Goal: Task Accomplishment & Management: Manage account settings

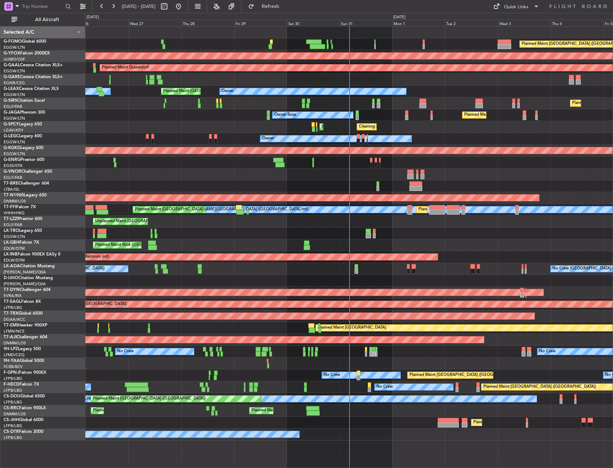
click at [28, 23] on button "All Aircraft" at bounding box center [43, 19] width 70 height 11
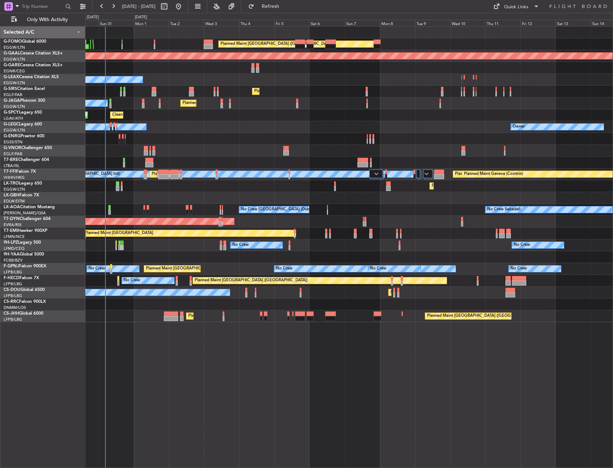
click at [184, 162] on div "Planned Maint [GEOGRAPHIC_DATA] ([GEOGRAPHIC_DATA]) Planned [GEOGRAPHIC_DATA] O…" at bounding box center [348, 175] width 527 height 296
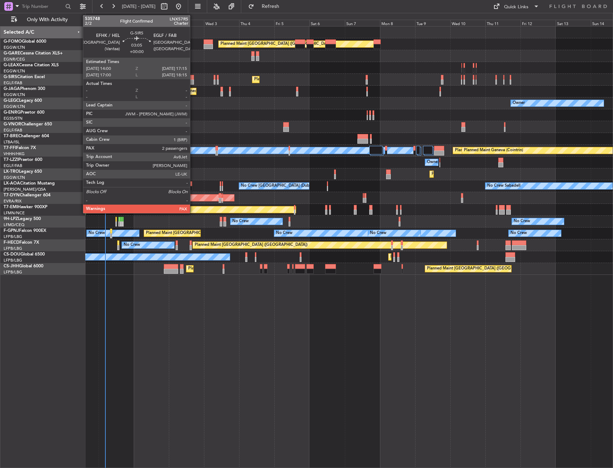
click at [192, 79] on div at bounding box center [191, 77] width 5 height 5
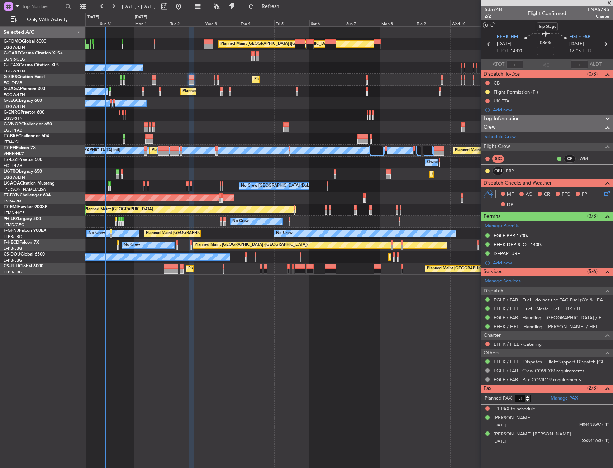
click at [548, 29] on div "Trip Stage" at bounding box center [547, 26] width 21 height 9
click at [539, 24] on span "G-SIRS" at bounding box center [547, 27] width 16 height 8
click at [491, 18] on span "2/2" at bounding box center [493, 16] width 17 height 6
click at [487, 16] on span "2/2" at bounding box center [493, 16] width 17 height 6
click at [543, 51] on input at bounding box center [545, 51] width 17 height 9
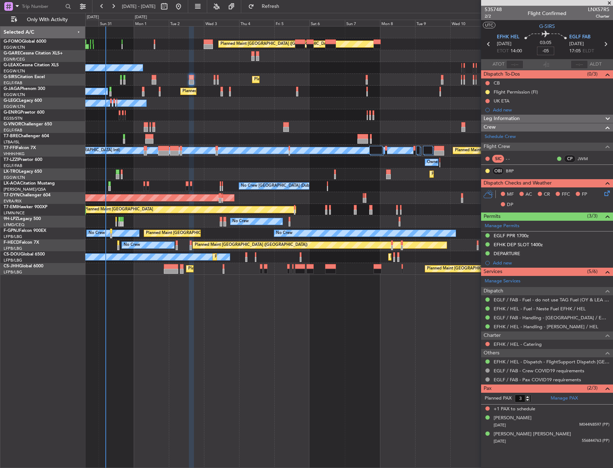
click at [530, 23] on section "UTC G-SIRS" at bounding box center [547, 25] width 132 height 11
type input "-00:05"
click at [486, 82] on button at bounding box center [487, 83] width 4 height 4
click at [484, 115] on span "Completed" at bounding box center [491, 114] width 24 height 7
click at [608, 195] on icon at bounding box center [606, 192] width 6 height 6
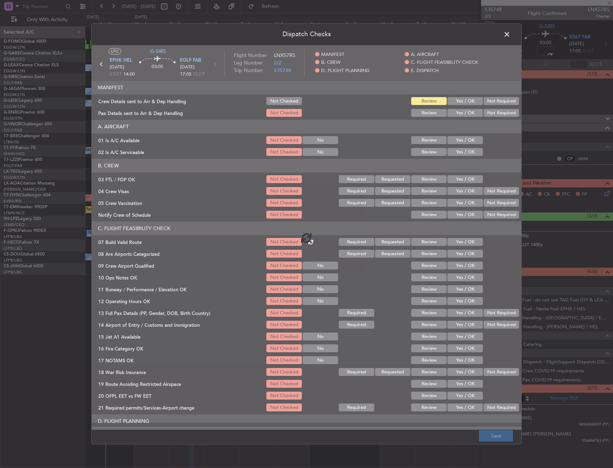
type input "-00:05"
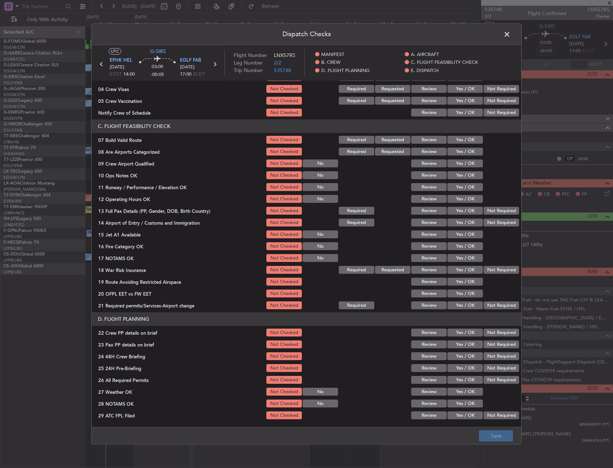
scroll to position [108, 0]
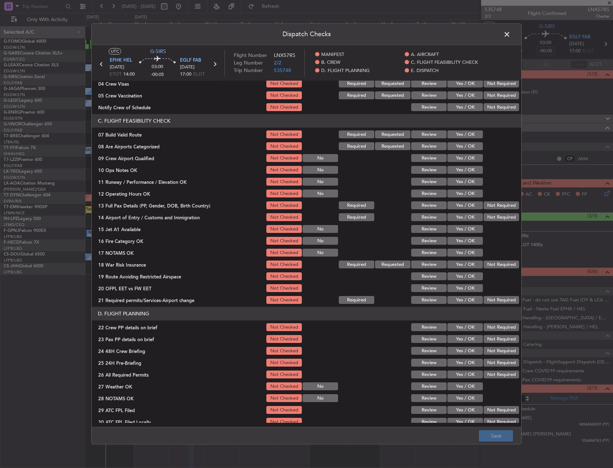
click at [459, 137] on button "Yes / OK" at bounding box center [464, 135] width 35 height 8
click at [459, 171] on button "Yes / OK" at bounding box center [464, 170] width 35 height 8
click at [459, 183] on button "Yes / OK" at bounding box center [464, 182] width 35 height 8
click at [457, 193] on button "Yes / OK" at bounding box center [464, 194] width 35 height 8
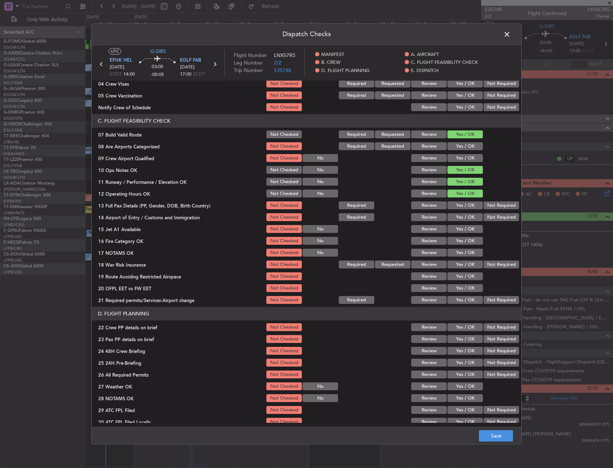
click at [455, 206] on button "Yes / OK" at bounding box center [464, 206] width 35 height 8
click at [457, 209] on button "Yes / OK" at bounding box center [464, 206] width 35 height 8
click at [458, 218] on button "Yes / OK" at bounding box center [464, 218] width 35 height 8
click at [459, 231] on button "Yes / OK" at bounding box center [464, 230] width 35 height 8
click at [459, 240] on button "Yes / OK" at bounding box center [464, 241] width 35 height 8
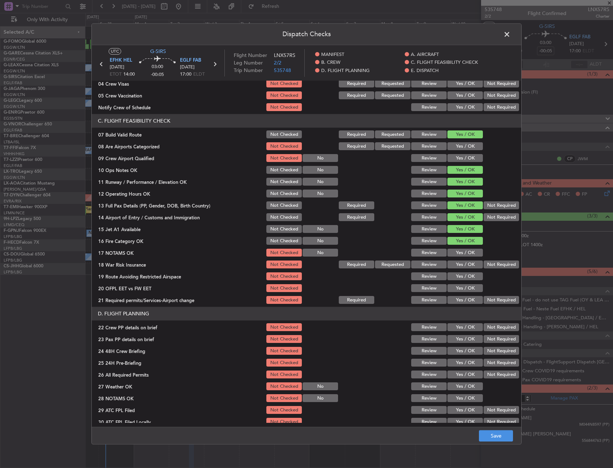
drag, startPoint x: 458, startPoint y: 251, endPoint x: 458, endPoint y: 264, distance: 12.6
click at [458, 252] on button "Yes / OK" at bounding box center [464, 253] width 35 height 8
click at [459, 265] on button "Yes / OK" at bounding box center [464, 265] width 35 height 8
click at [460, 277] on button "Yes / OK" at bounding box center [464, 277] width 35 height 8
drag, startPoint x: 459, startPoint y: 286, endPoint x: 460, endPoint y: 295, distance: 9.0
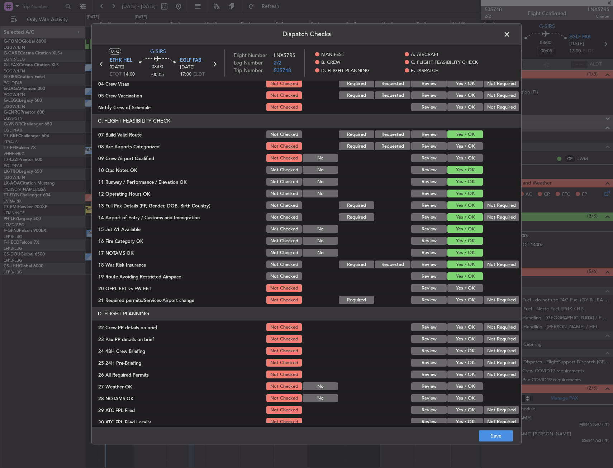
click at [459, 286] on button "Yes / OK" at bounding box center [464, 289] width 35 height 8
click at [460, 300] on button "Yes / OK" at bounding box center [464, 301] width 35 height 8
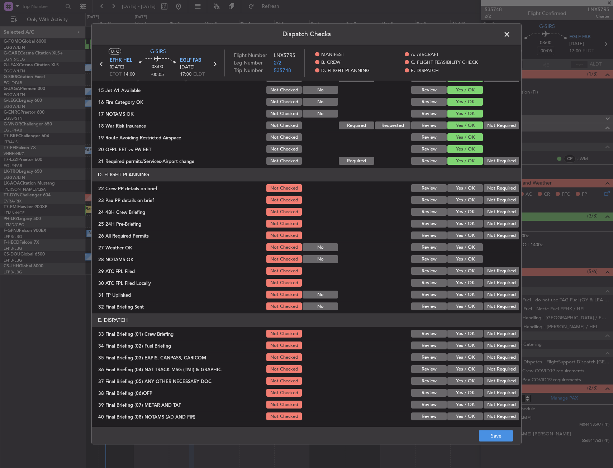
scroll to position [251, 0]
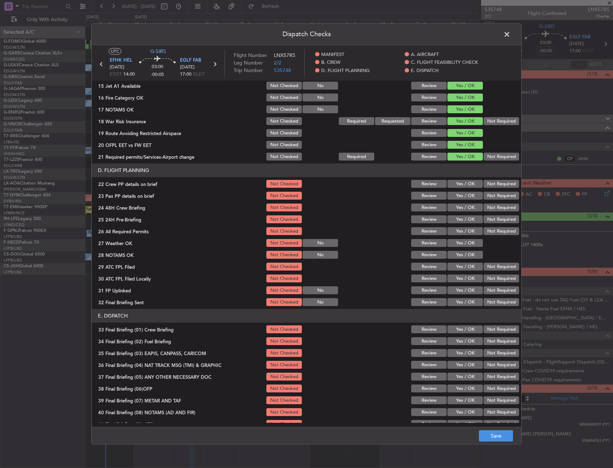
click at [459, 182] on button "Yes / OK" at bounding box center [464, 184] width 35 height 8
click at [459, 195] on button "Yes / OK" at bounding box center [464, 196] width 35 height 8
click at [458, 206] on button "Yes / OK" at bounding box center [464, 208] width 35 height 8
click at [492, 435] on button "Save" at bounding box center [496, 436] width 34 height 11
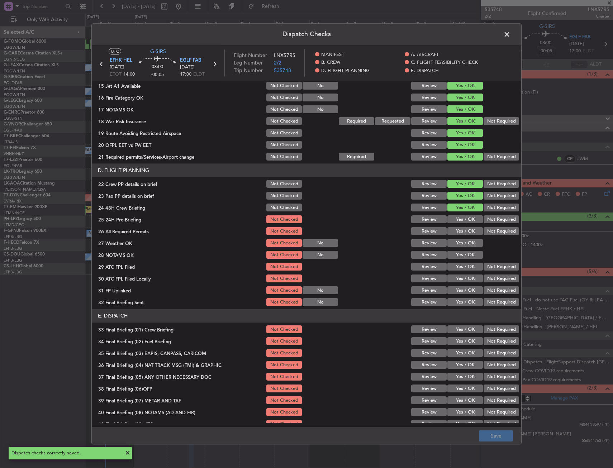
click at [511, 35] on span at bounding box center [511, 36] width 0 height 14
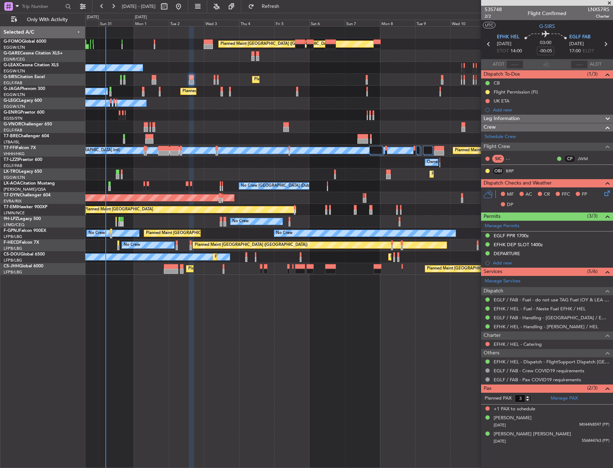
click at [487, 17] on mat-tooltip-component "Trip Number" at bounding box center [492, 22] width 35 height 19
click at [488, 16] on span "2/2" at bounding box center [493, 16] width 17 height 6
click at [511, 169] on link "BRP" at bounding box center [514, 171] width 16 height 6
click at [512, 172] on link "BRP" at bounding box center [514, 171] width 16 height 6
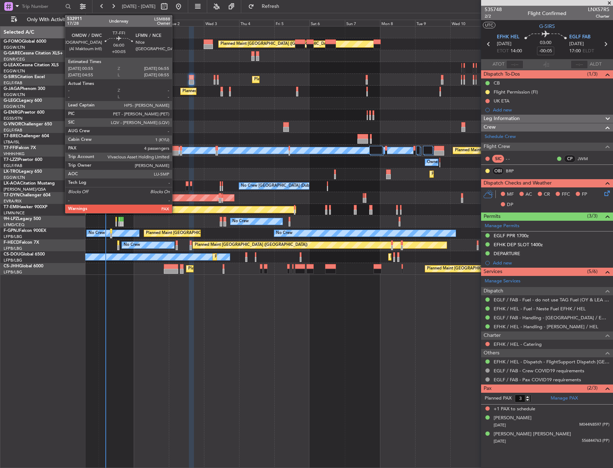
click at [175, 151] on div at bounding box center [174, 153] width 9 height 5
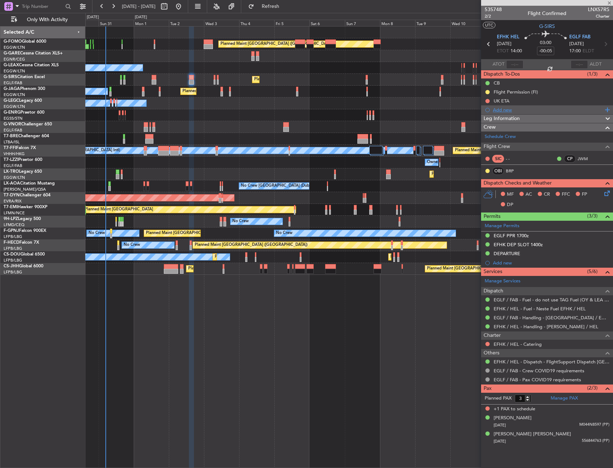
type input "+00:05"
type input "4"
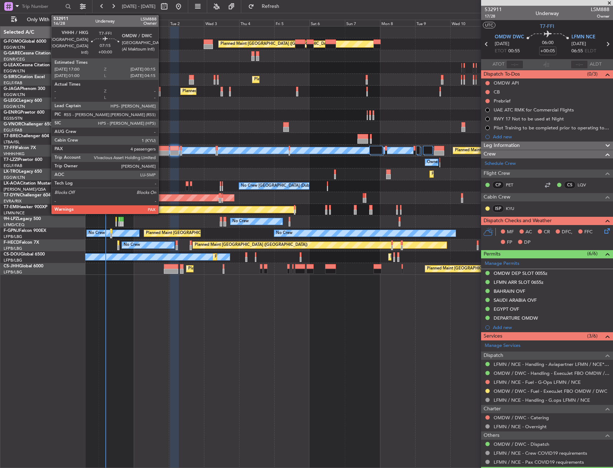
click at [162, 151] on div at bounding box center [163, 153] width 11 height 5
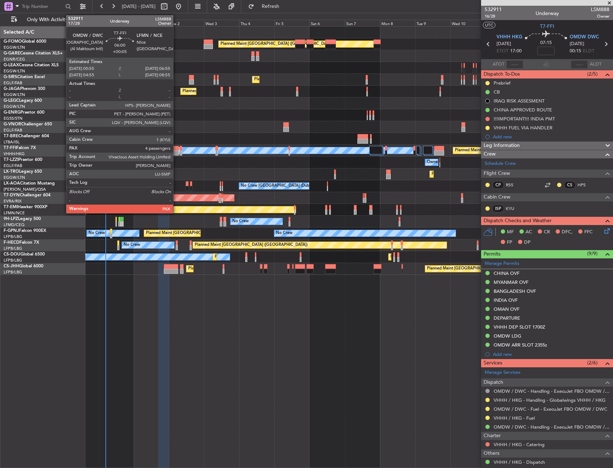
click at [176, 151] on div at bounding box center [174, 153] width 9 height 5
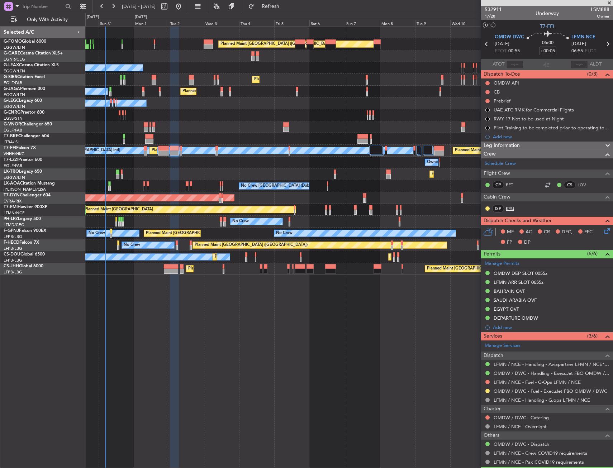
click at [507, 208] on link "KYU" at bounding box center [514, 208] width 16 height 6
click at [510, 209] on link "KYU" at bounding box center [514, 208] width 16 height 6
click at [486, 17] on span "17/28" at bounding box center [493, 16] width 17 height 6
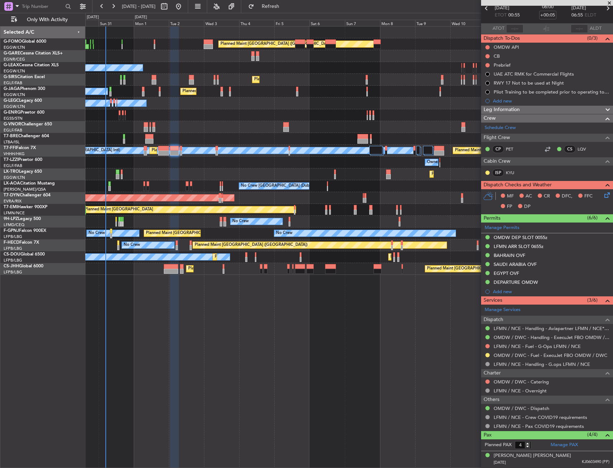
scroll to position [0, 0]
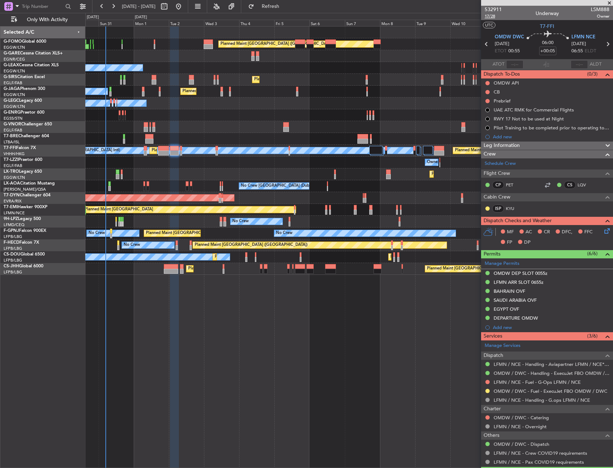
click at [494, 16] on span "17/28" at bounding box center [493, 16] width 17 height 6
click at [491, 16] on span "17/28" at bounding box center [493, 16] width 17 height 6
click at [546, 52] on input "+00:05" at bounding box center [547, 51] width 17 height 9
drag, startPoint x: 528, startPoint y: 27, endPoint x: 521, endPoint y: 39, distance: 14.3
click at [528, 27] on section "UTC T7-FFI" at bounding box center [547, 25] width 132 height 11
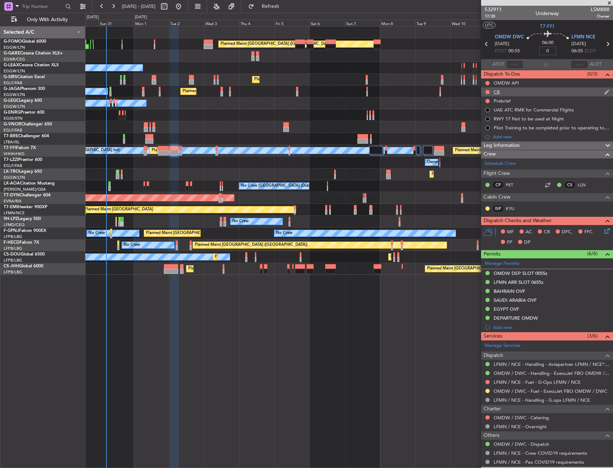
type input "+00:00"
click at [487, 89] on div at bounding box center [488, 92] width 6 height 6
click at [489, 92] on button at bounding box center [487, 92] width 4 height 4
drag, startPoint x: 485, startPoint y: 122, endPoint x: 489, endPoint y: 110, distance: 12.7
click at [486, 122] on span "Completed" at bounding box center [491, 123] width 24 height 7
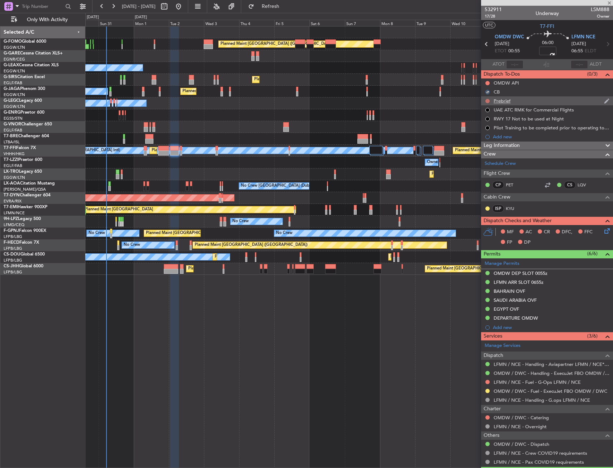
click at [488, 100] on button at bounding box center [487, 101] width 4 height 4
click at [486, 122] on span "In Progress" at bounding box center [491, 121] width 24 height 7
click at [603, 229] on icon at bounding box center [606, 230] width 6 height 6
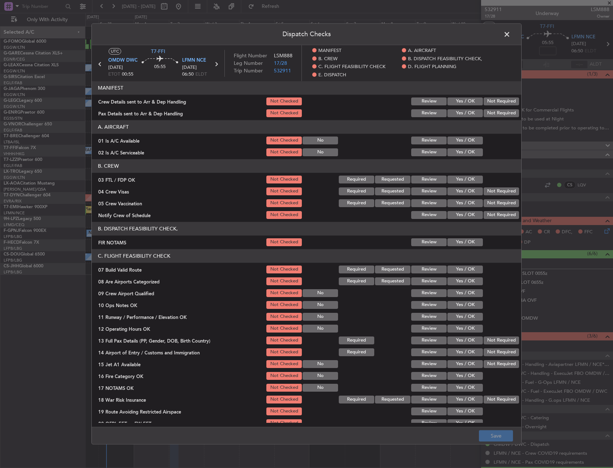
scroll to position [72, 0]
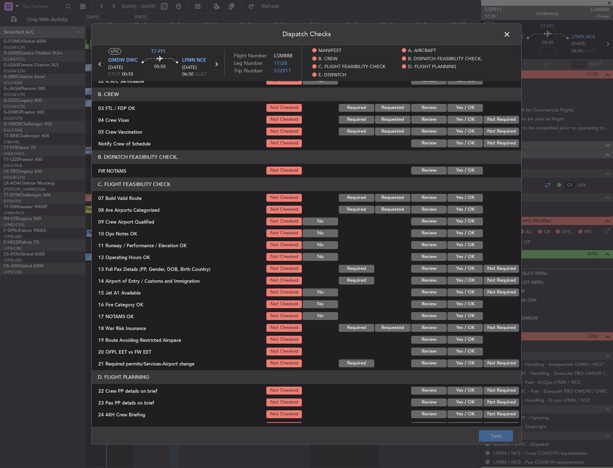
click at [457, 170] on button "Yes / OK" at bounding box center [464, 171] width 35 height 8
click at [458, 199] on button "Yes / OK" at bounding box center [464, 198] width 35 height 8
click at [459, 232] on button "Yes / OK" at bounding box center [464, 233] width 35 height 8
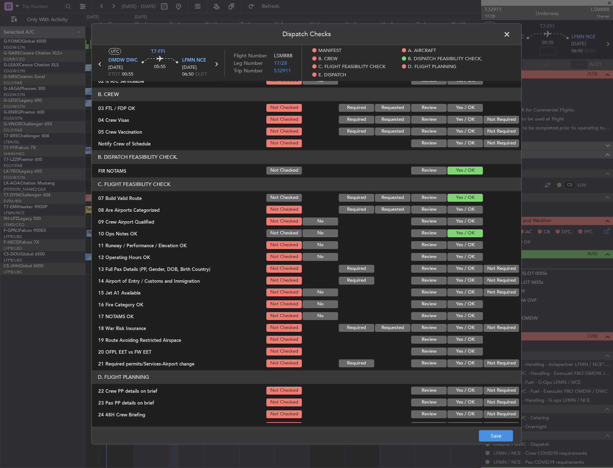
click at [458, 250] on div "Yes / OK" at bounding box center [464, 245] width 36 height 10
click at [459, 246] on button "Yes / OK" at bounding box center [464, 245] width 35 height 8
click at [459, 256] on button "Yes / OK" at bounding box center [464, 257] width 35 height 8
drag, startPoint x: 460, startPoint y: 268, endPoint x: 460, endPoint y: 280, distance: 11.5
click at [460, 269] on button "Yes / OK" at bounding box center [464, 269] width 35 height 8
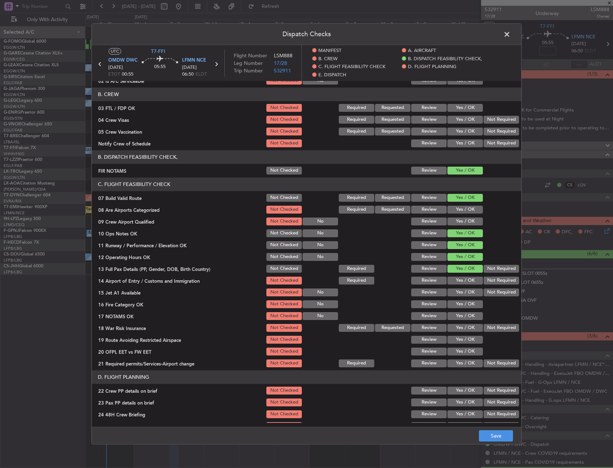
click at [461, 282] on button "Yes / OK" at bounding box center [464, 281] width 35 height 8
drag, startPoint x: 462, startPoint y: 290, endPoint x: 463, endPoint y: 302, distance: 11.2
click at [462, 291] on button "Yes / OK" at bounding box center [464, 293] width 35 height 8
click at [463, 309] on div "Yes / OK" at bounding box center [464, 304] width 36 height 10
click at [463, 307] on button "Yes / OK" at bounding box center [464, 304] width 35 height 8
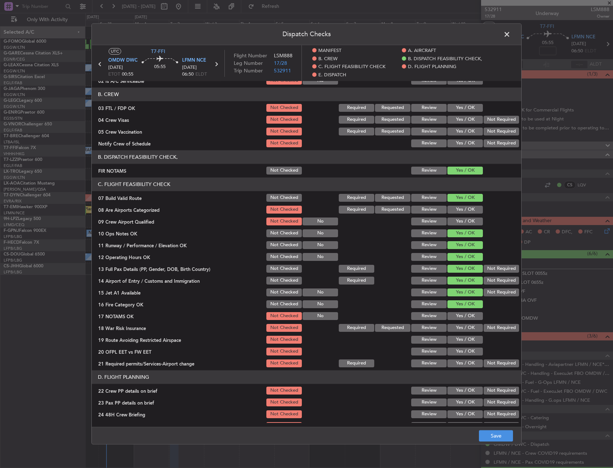
click at [460, 316] on button "Yes / OK" at bounding box center [464, 316] width 35 height 8
click at [454, 331] on button "Yes / OK" at bounding box center [464, 328] width 35 height 8
drag, startPoint x: 454, startPoint y: 340, endPoint x: 455, endPoint y: 347, distance: 6.8
click at [454, 340] on button "Yes / OK" at bounding box center [464, 340] width 35 height 8
click at [455, 350] on button "Yes / OK" at bounding box center [464, 352] width 35 height 8
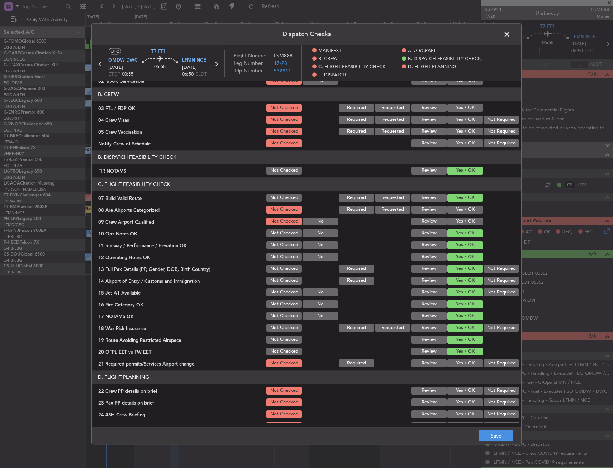
click at [454, 364] on button "Yes / OK" at bounding box center [464, 364] width 35 height 8
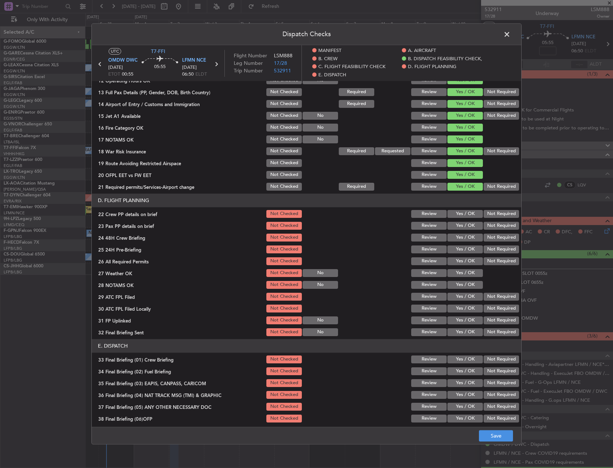
scroll to position [251, 0]
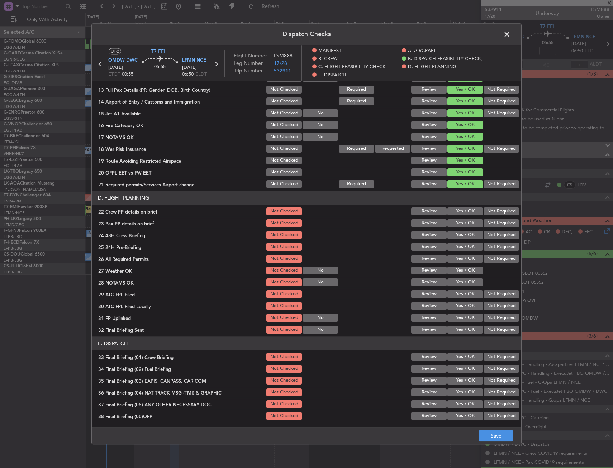
click at [462, 214] on button "Yes / OK" at bounding box center [464, 212] width 35 height 8
drag, startPoint x: 461, startPoint y: 222, endPoint x: 459, endPoint y: 239, distance: 17.0
click at [461, 222] on button "Yes / OK" at bounding box center [464, 223] width 35 height 8
click at [459, 239] on button "Yes / OK" at bounding box center [464, 235] width 35 height 8
click at [497, 432] on button "Save" at bounding box center [496, 436] width 34 height 11
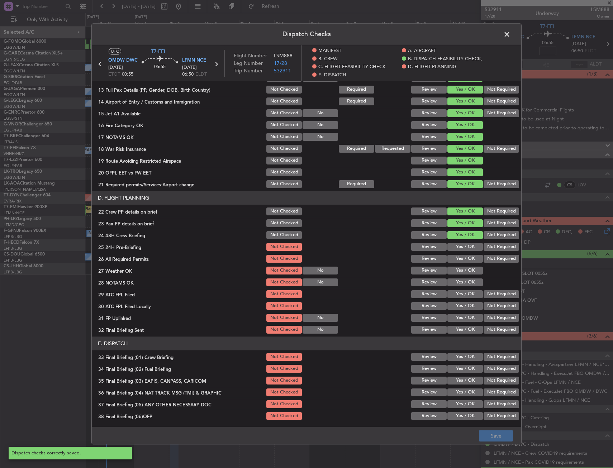
click at [511, 34] on span at bounding box center [511, 36] width 0 height 14
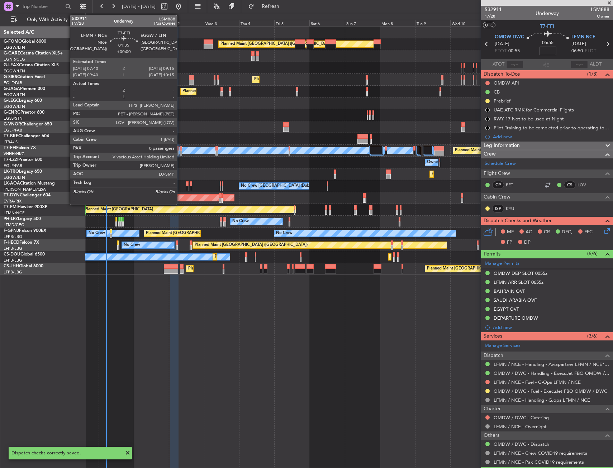
click at [180, 151] on div at bounding box center [181, 153] width 3 height 5
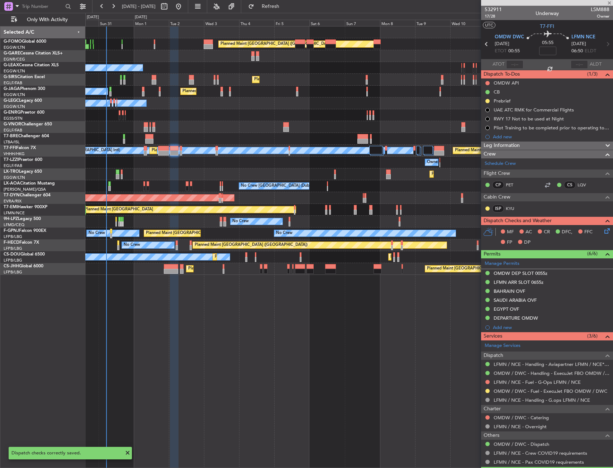
type input "0"
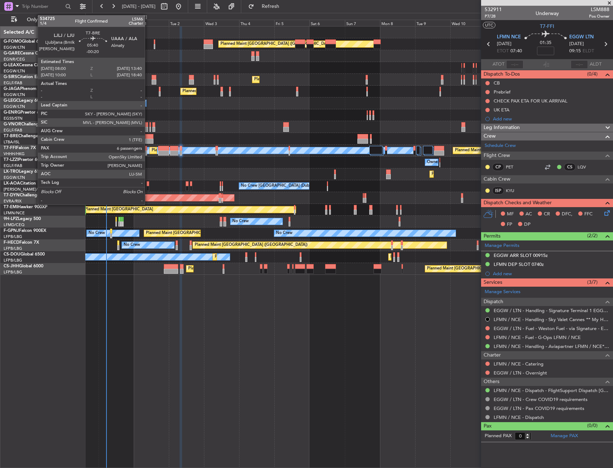
click at [148, 137] on div at bounding box center [149, 136] width 9 height 5
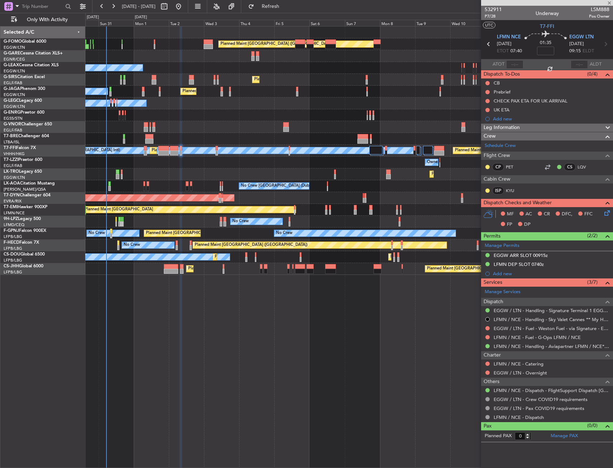
type input "-00:20"
type input "6"
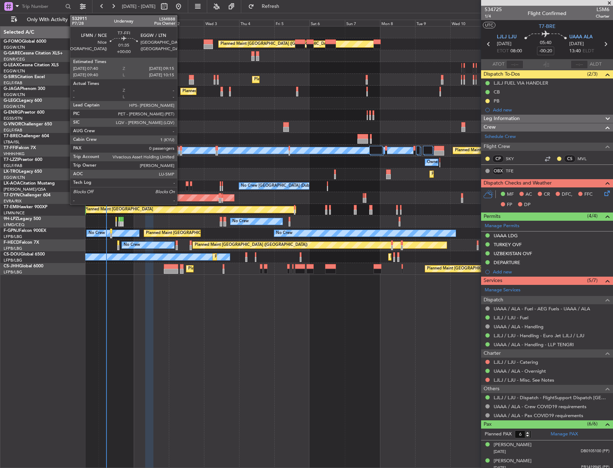
click at [180, 151] on div at bounding box center [181, 153] width 3 height 5
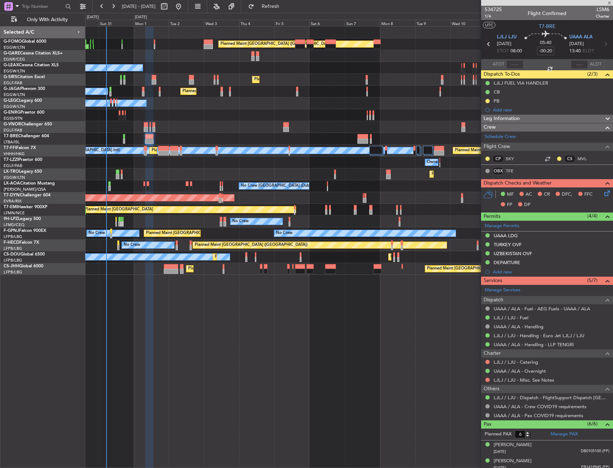
type input "0"
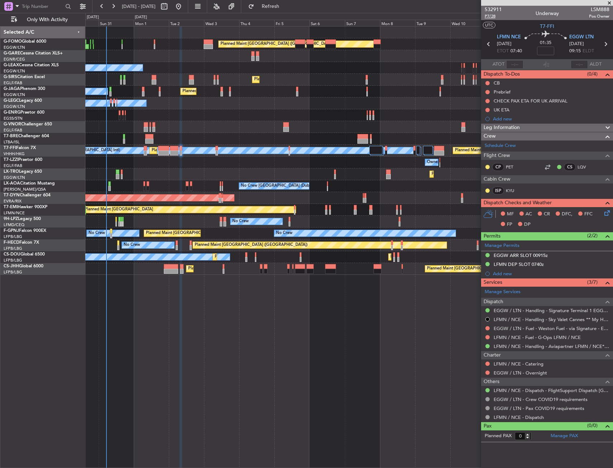
click at [490, 17] on span "P7/28" at bounding box center [493, 16] width 17 height 6
click at [542, 52] on input at bounding box center [545, 51] width 17 height 9
click at [525, 24] on section "UTC T7-FFI" at bounding box center [547, 25] width 132 height 11
type input "+00:10"
click at [485, 82] on button at bounding box center [487, 83] width 4 height 4
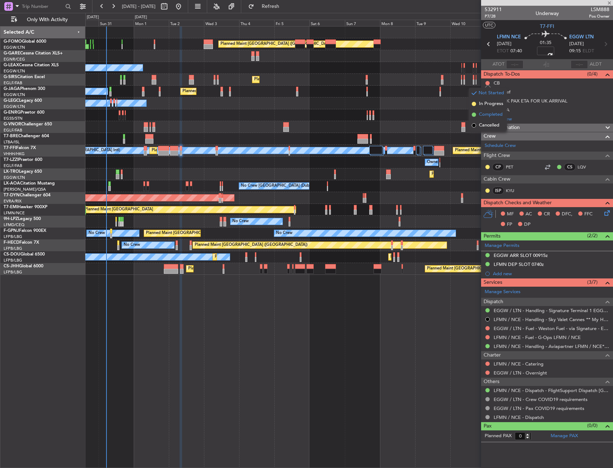
click at [487, 114] on span "Completed" at bounding box center [491, 114] width 24 height 7
click at [488, 90] on button at bounding box center [487, 92] width 4 height 4
click at [485, 115] on span "In Progress" at bounding box center [491, 112] width 24 height 7
click at [609, 212] on icon at bounding box center [606, 212] width 6 height 6
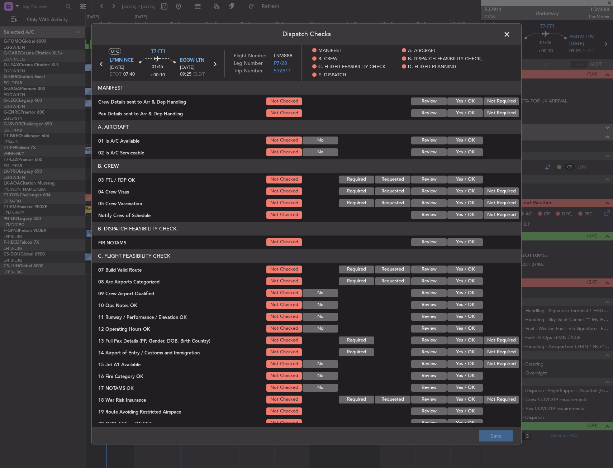
scroll to position [36, 0]
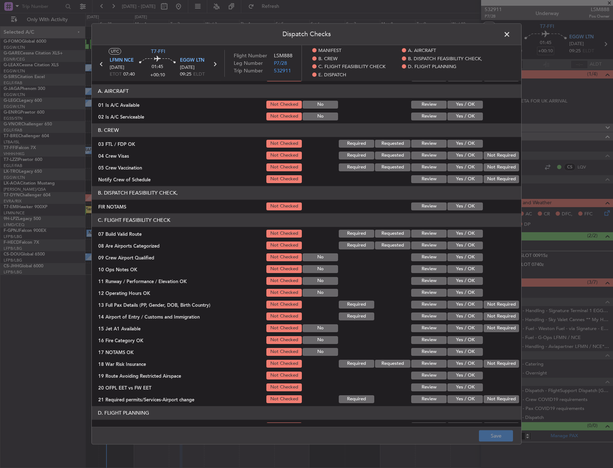
click at [456, 208] on button "Yes / OK" at bounding box center [464, 207] width 35 height 8
click at [459, 238] on button "Yes / OK" at bounding box center [464, 234] width 35 height 8
click at [460, 270] on button "Yes / OK" at bounding box center [464, 269] width 35 height 8
click at [461, 282] on button "Yes / OK" at bounding box center [464, 281] width 35 height 8
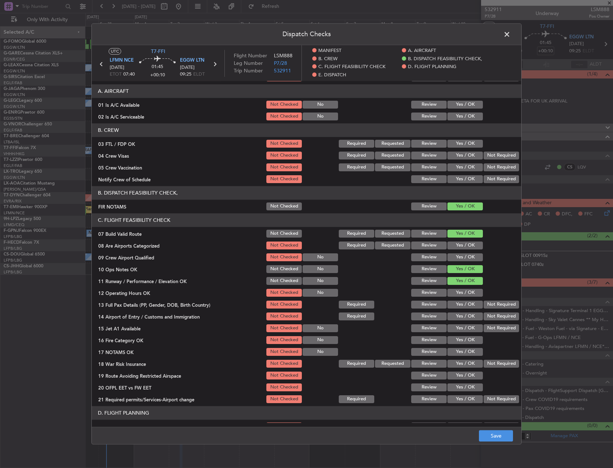
click at [464, 294] on button "Yes / OK" at bounding box center [464, 293] width 35 height 8
click at [464, 306] on button "Yes / OK" at bounding box center [464, 305] width 35 height 8
click at [461, 321] on div "Yes / OK" at bounding box center [464, 317] width 36 height 10
click at [459, 333] on div "Yes / OK" at bounding box center [464, 328] width 36 height 10
click at [459, 323] on section "C. FLIGHT FEASIBILITY CHECK 07 Build Valid Route Not Checked Required Requested…" at bounding box center [307, 308] width 430 height 191
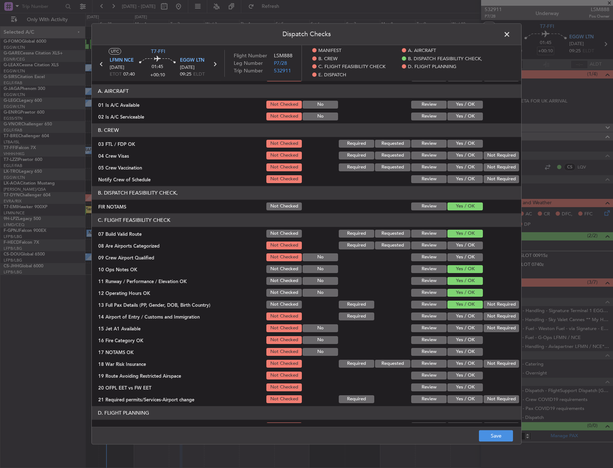
click at [459, 317] on button "Yes / OK" at bounding box center [464, 317] width 35 height 8
click at [458, 329] on button "Yes / OK" at bounding box center [464, 328] width 35 height 8
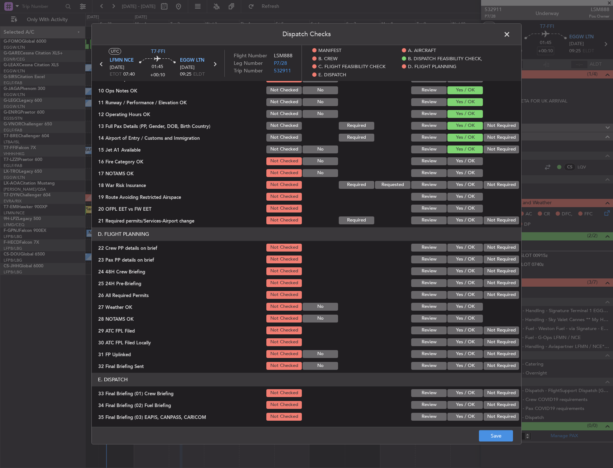
scroll to position [215, 0]
click at [455, 164] on button "Yes / OK" at bounding box center [464, 161] width 35 height 8
click at [455, 170] on button "Yes / OK" at bounding box center [464, 173] width 35 height 8
click at [457, 184] on button "Yes / OK" at bounding box center [464, 185] width 35 height 8
click at [458, 195] on button "Yes / OK" at bounding box center [464, 197] width 35 height 8
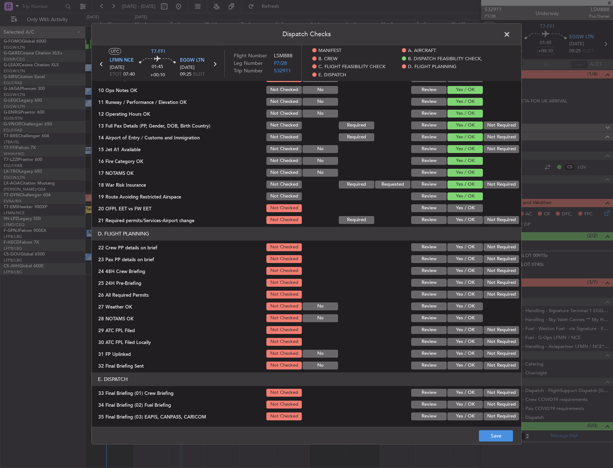
click at [459, 207] on button "Yes / OK" at bounding box center [464, 208] width 35 height 8
click at [459, 217] on button "Yes / OK" at bounding box center [464, 220] width 35 height 8
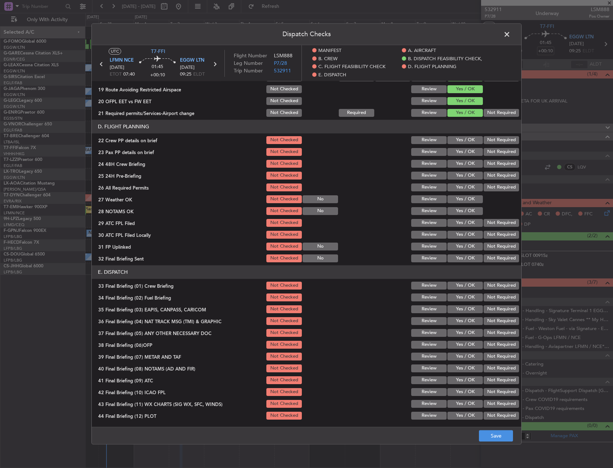
click at [458, 141] on button "Yes / OK" at bounding box center [464, 140] width 35 height 8
click at [457, 152] on button "Yes / OK" at bounding box center [464, 152] width 35 height 8
click at [458, 164] on button "Yes / OK" at bounding box center [464, 164] width 35 height 8
click at [498, 434] on button "Save" at bounding box center [496, 436] width 34 height 11
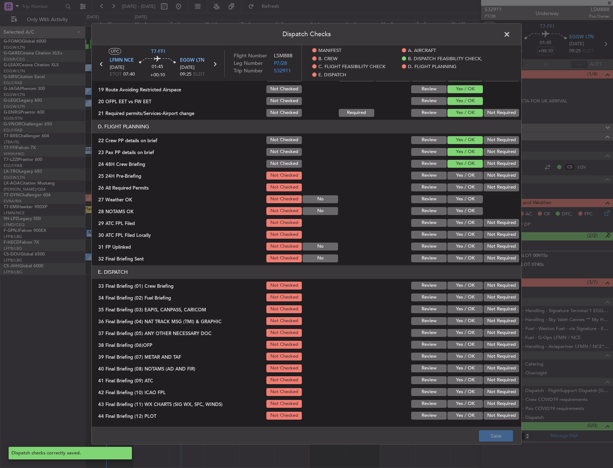
click at [511, 34] on span at bounding box center [511, 36] width 0 height 14
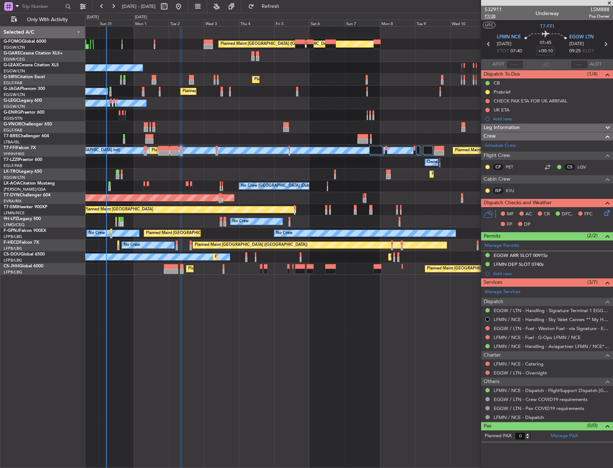
click at [488, 17] on span "P7/28" at bounding box center [493, 16] width 17 height 6
click at [608, 214] on icon at bounding box center [606, 212] width 6 height 6
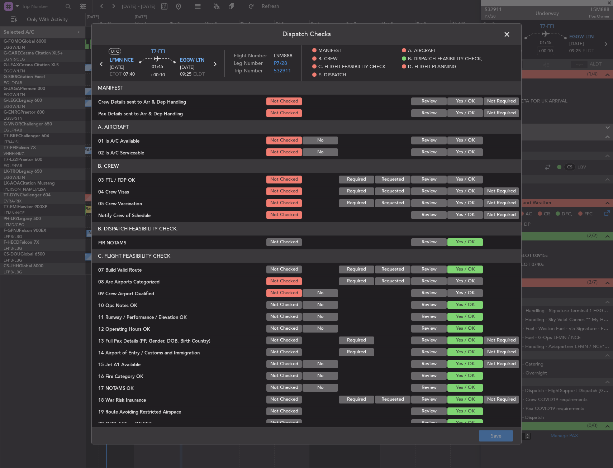
click at [511, 33] on span at bounding box center [511, 36] width 0 height 14
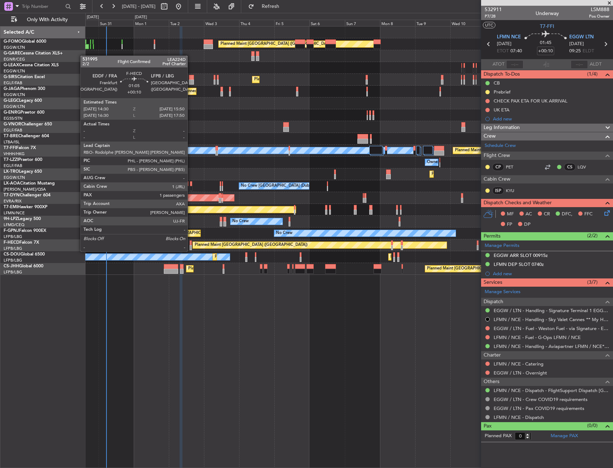
click at [191, 245] on div at bounding box center [191, 243] width 2 height 5
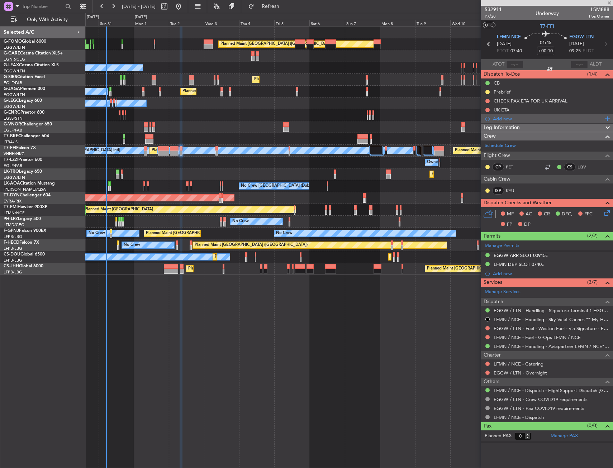
type input "1"
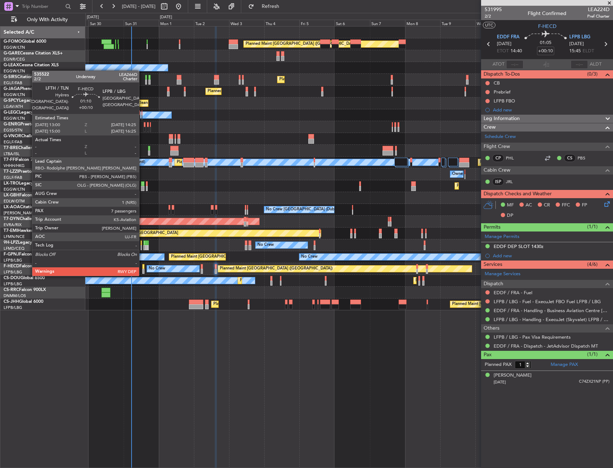
click at [142, 268] on div at bounding box center [143, 266] width 2 height 5
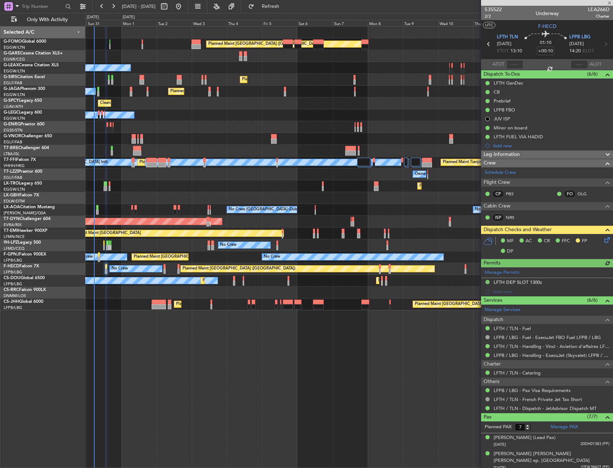
click at [136, 314] on div "Planned Maint London (Luton) Owner Planned Maint London (Luton) Planned Maint L…" at bounding box center [349, 247] width 528 height 442
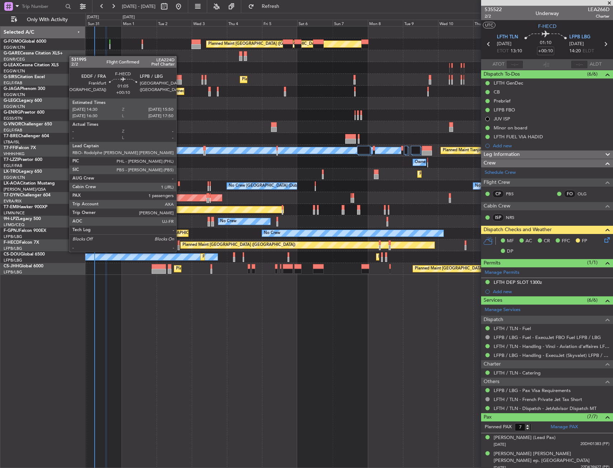
click at [180, 245] on div at bounding box center [178, 243] width 2 height 5
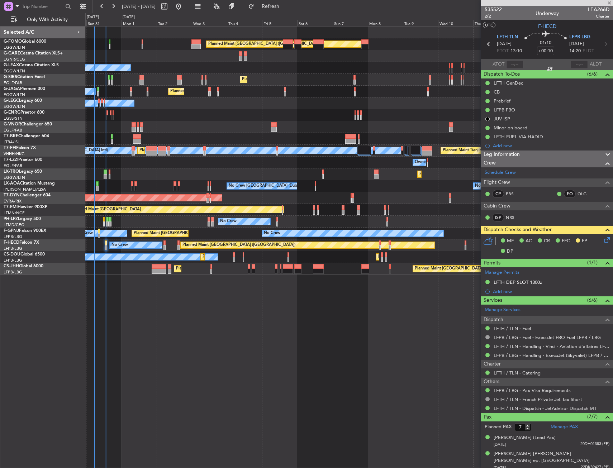
type input "1"
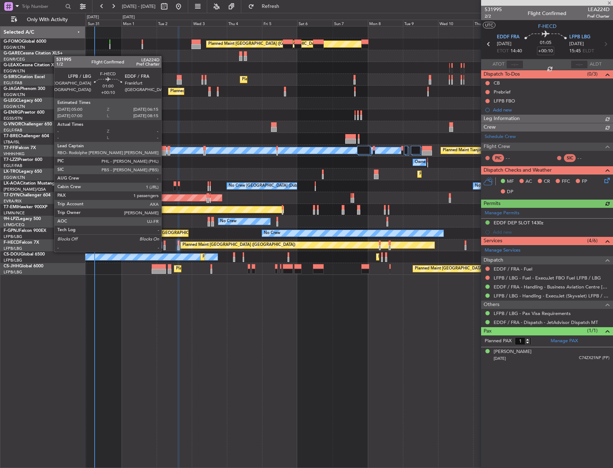
click at [165, 245] on div at bounding box center [165, 243] width 2 height 5
